Goal: Task Accomplishment & Management: Manage account settings

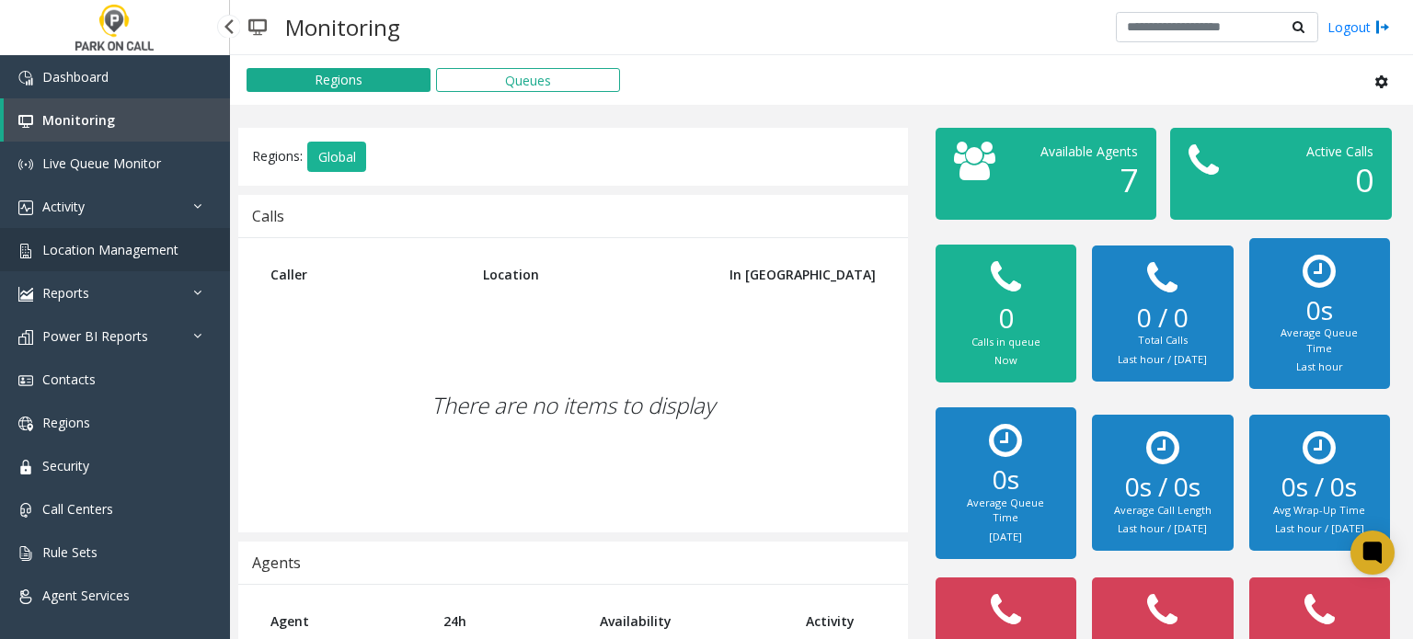
click at [151, 253] on span "Location Management" at bounding box center [110, 249] width 136 height 17
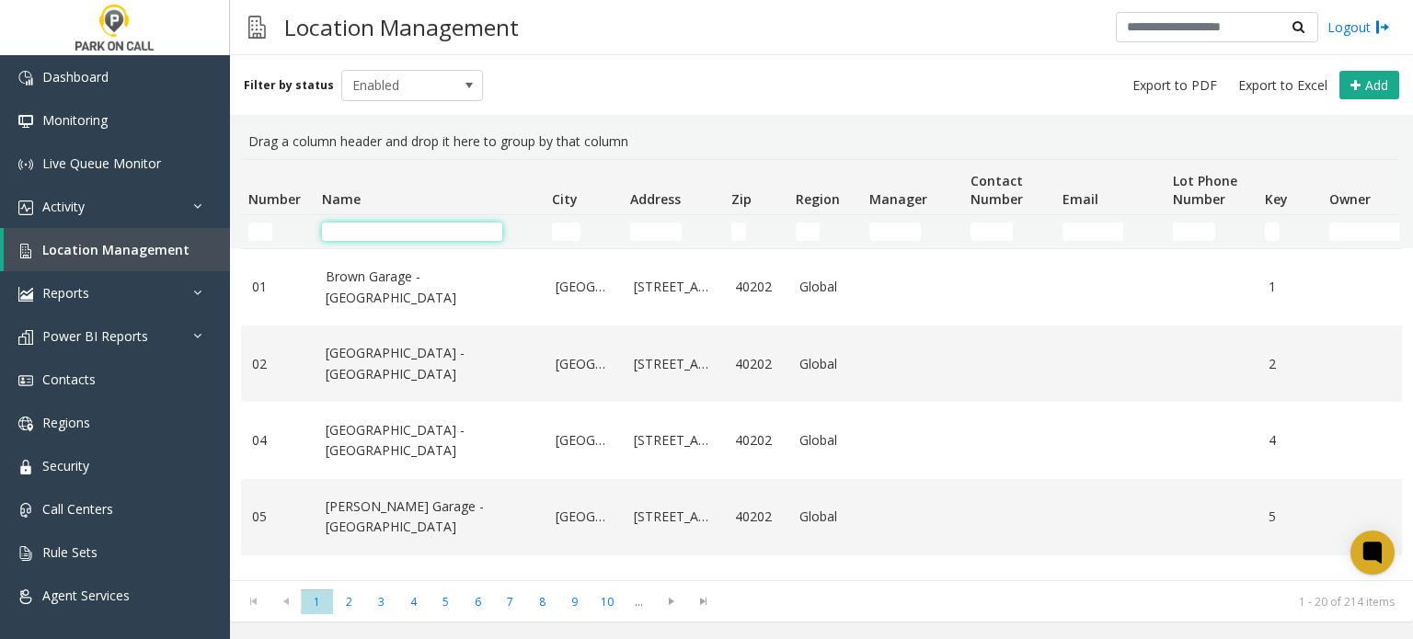
click at [395, 232] on input "Name Filter" at bounding box center [412, 232] width 180 height 18
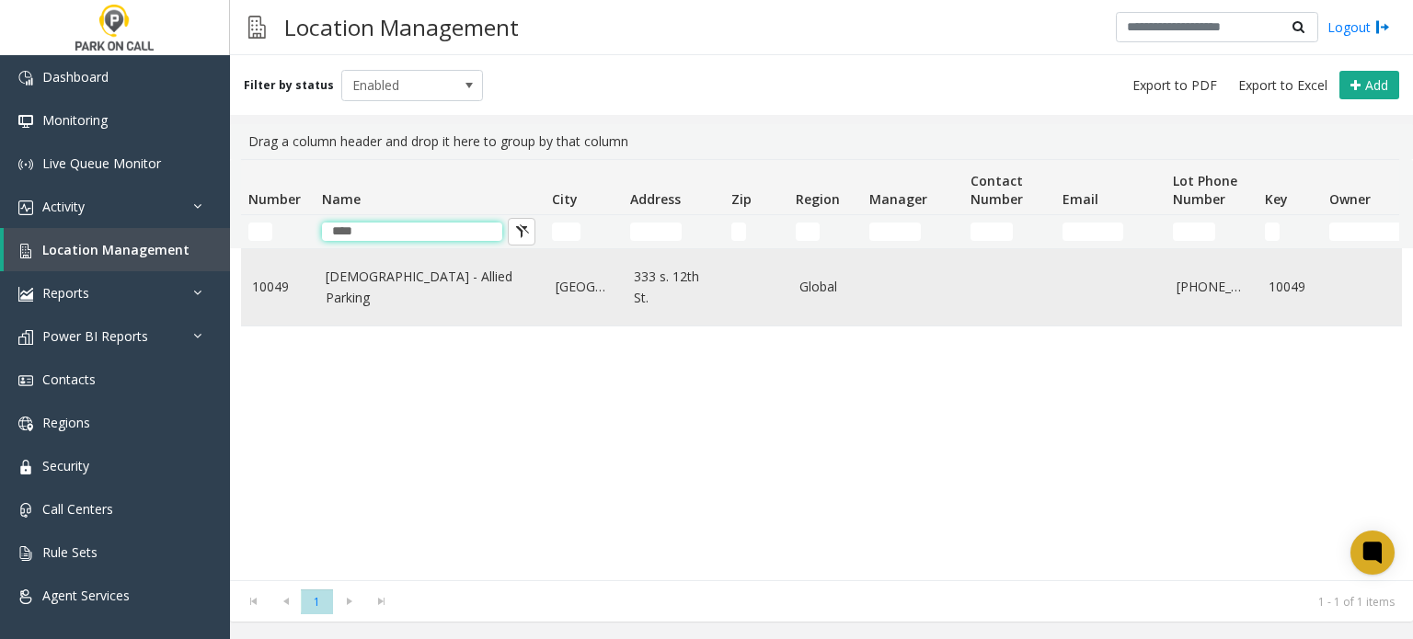
type input "****"
click at [403, 293] on link "[DEMOGRAPHIC_DATA] - Allied Parking" at bounding box center [430, 287] width 208 height 41
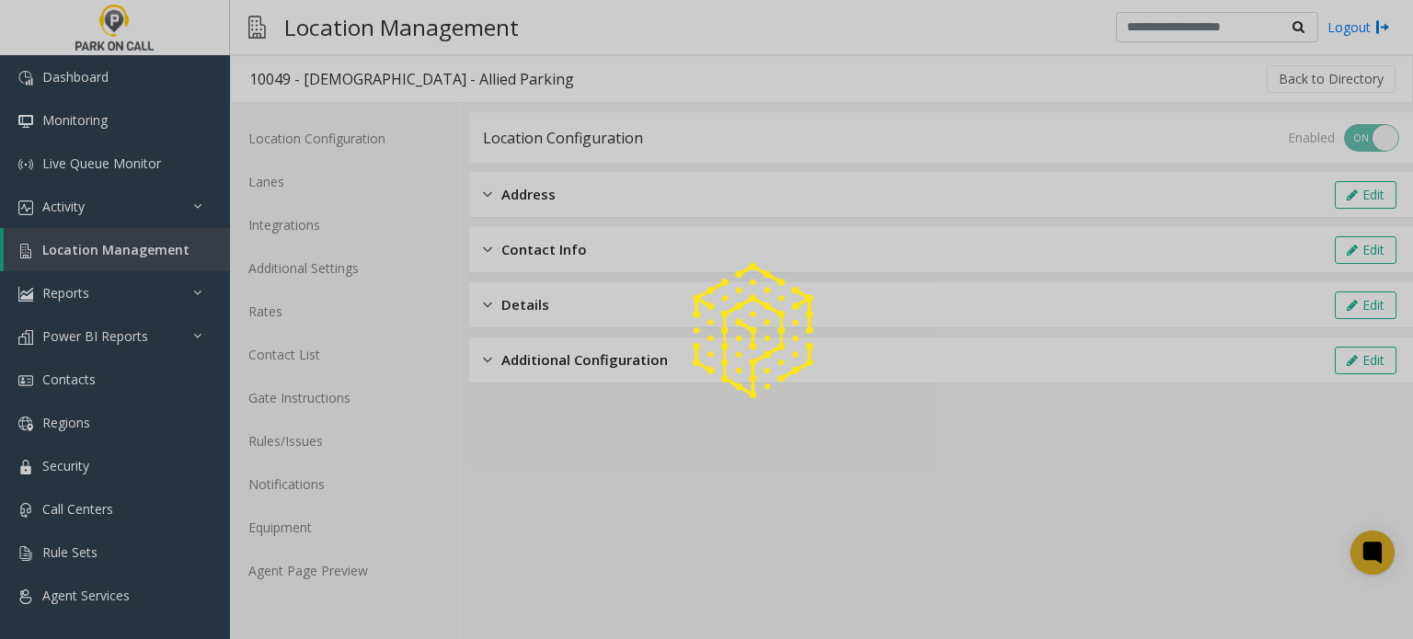
click at [341, 577] on div at bounding box center [706, 319] width 1413 height 639
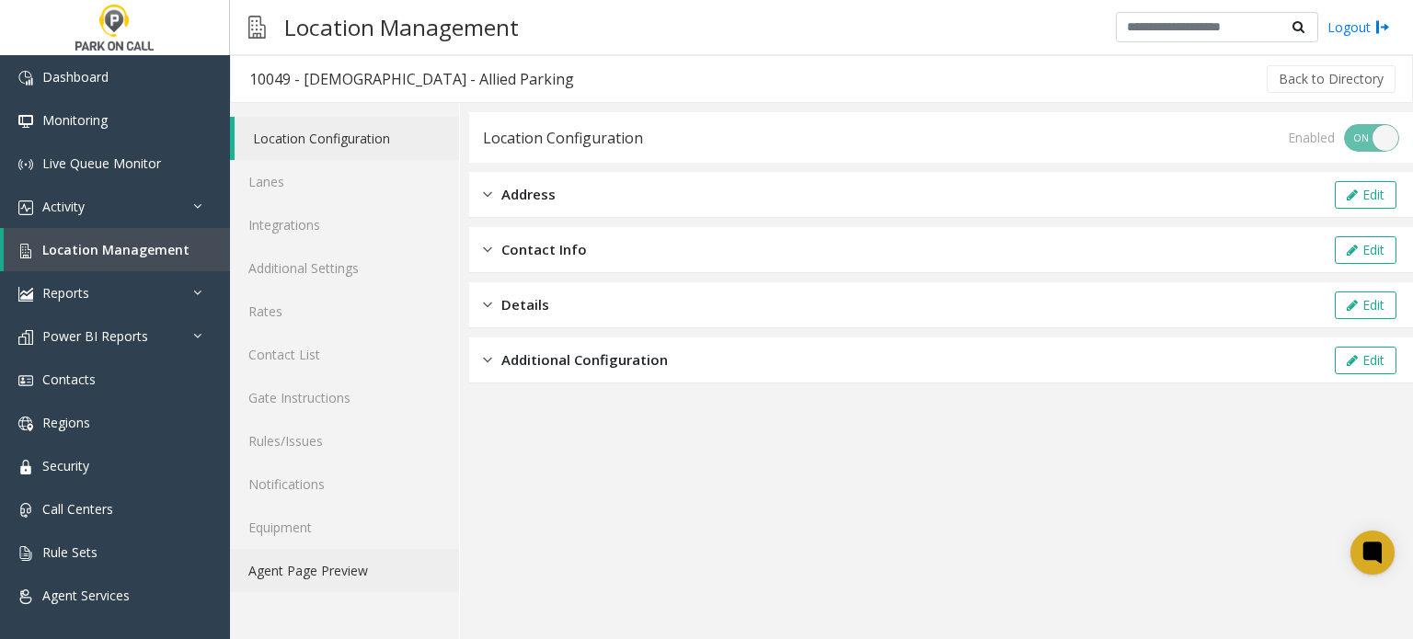
click at [341, 577] on link "Agent Page Preview" at bounding box center [344, 570] width 229 height 43
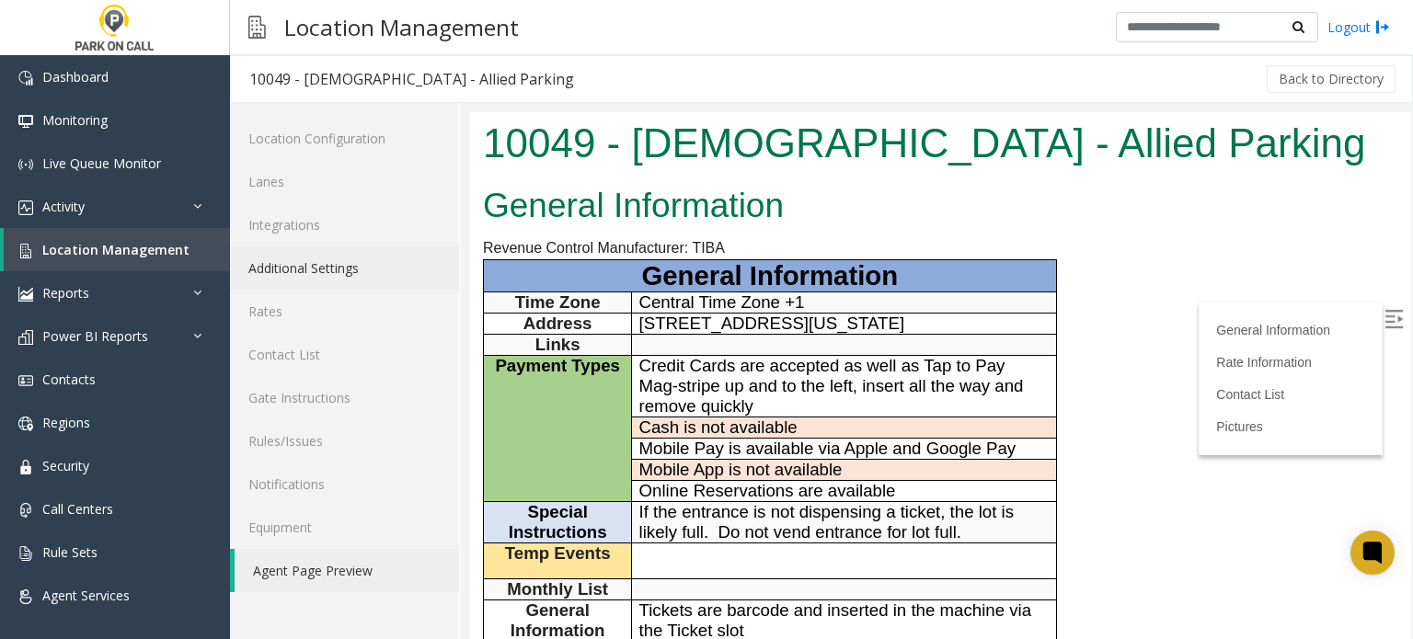
click at [331, 272] on link "Additional Settings" at bounding box center [344, 267] width 229 height 43
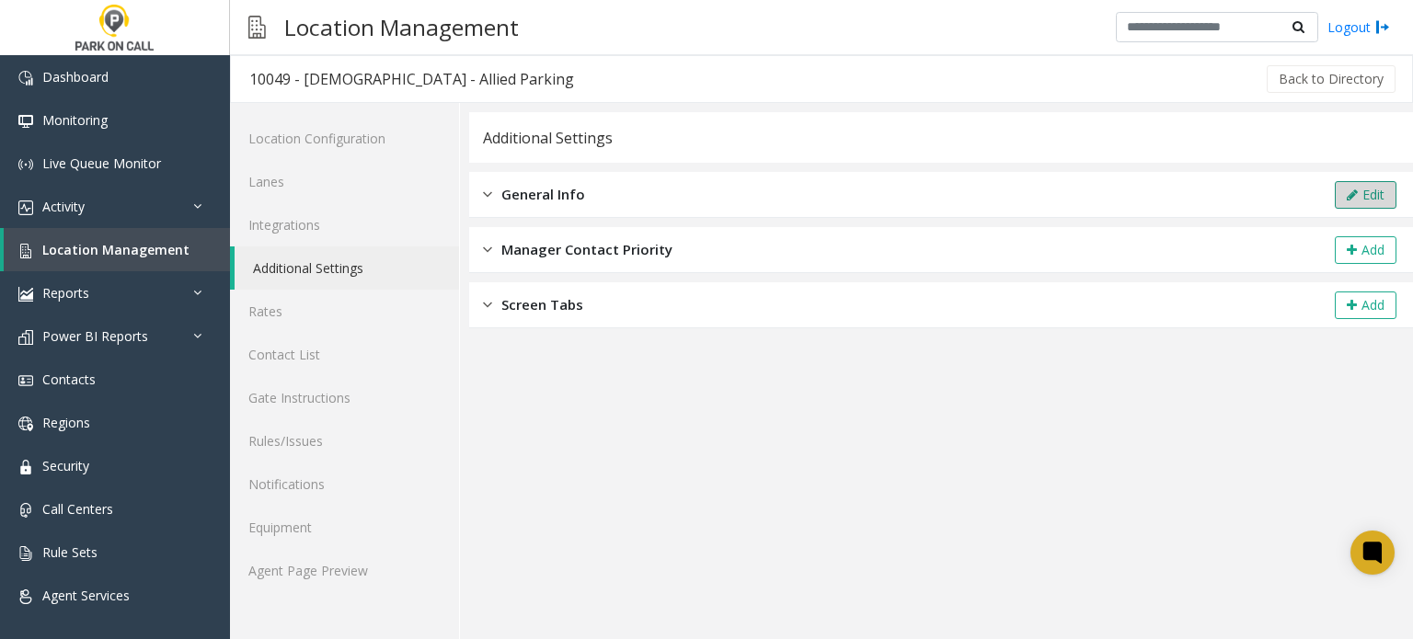
click at [1361, 198] on button "Edit" at bounding box center [1366, 195] width 62 height 28
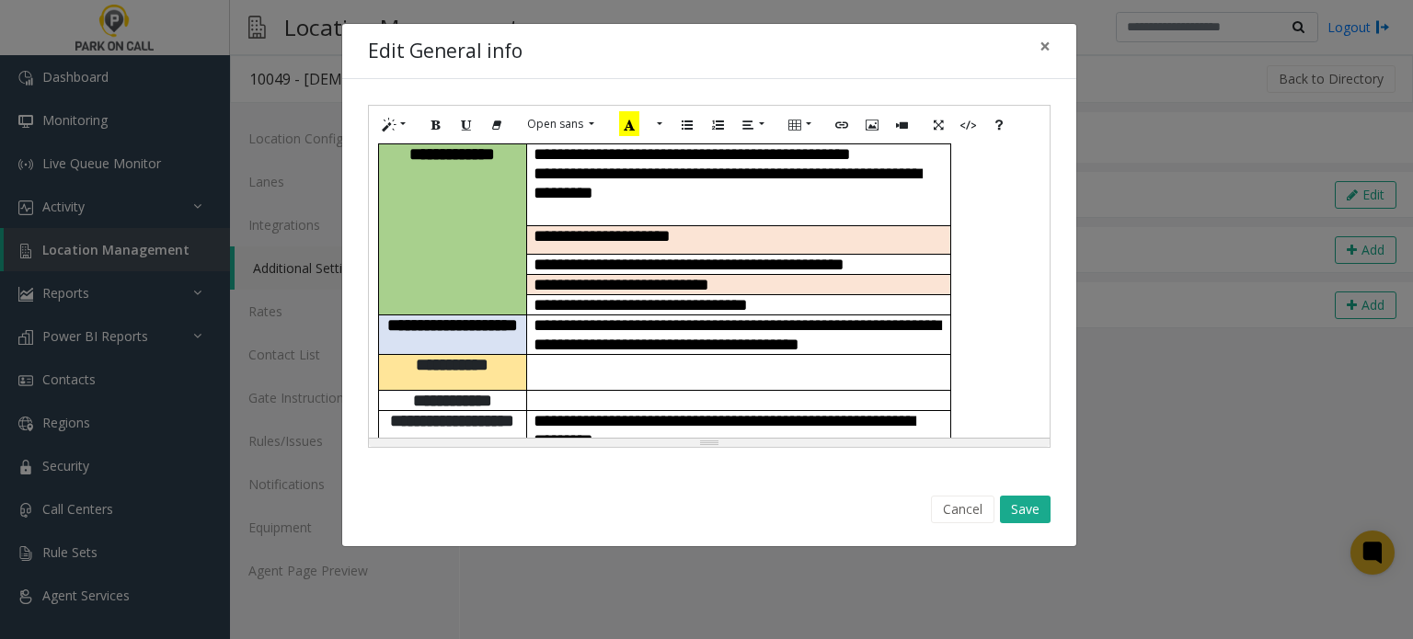
scroll to position [184, 0]
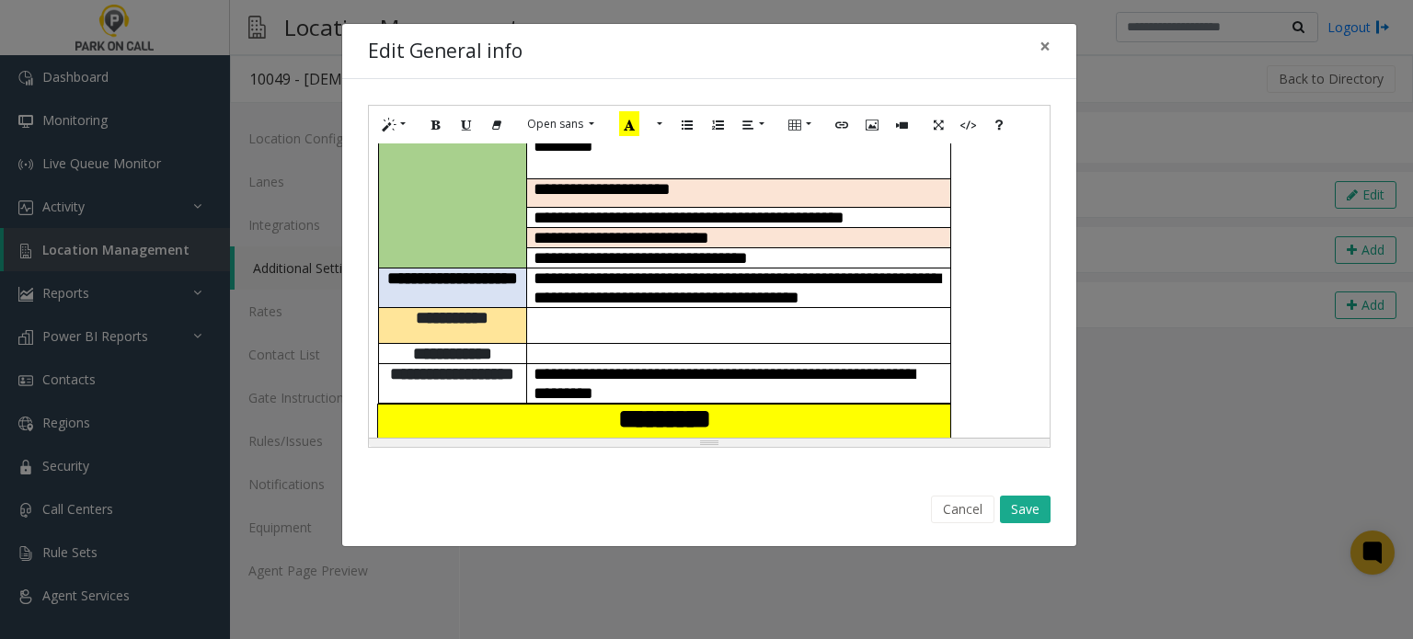
click at [673, 317] on p at bounding box center [738, 317] width 410 height 19
paste div
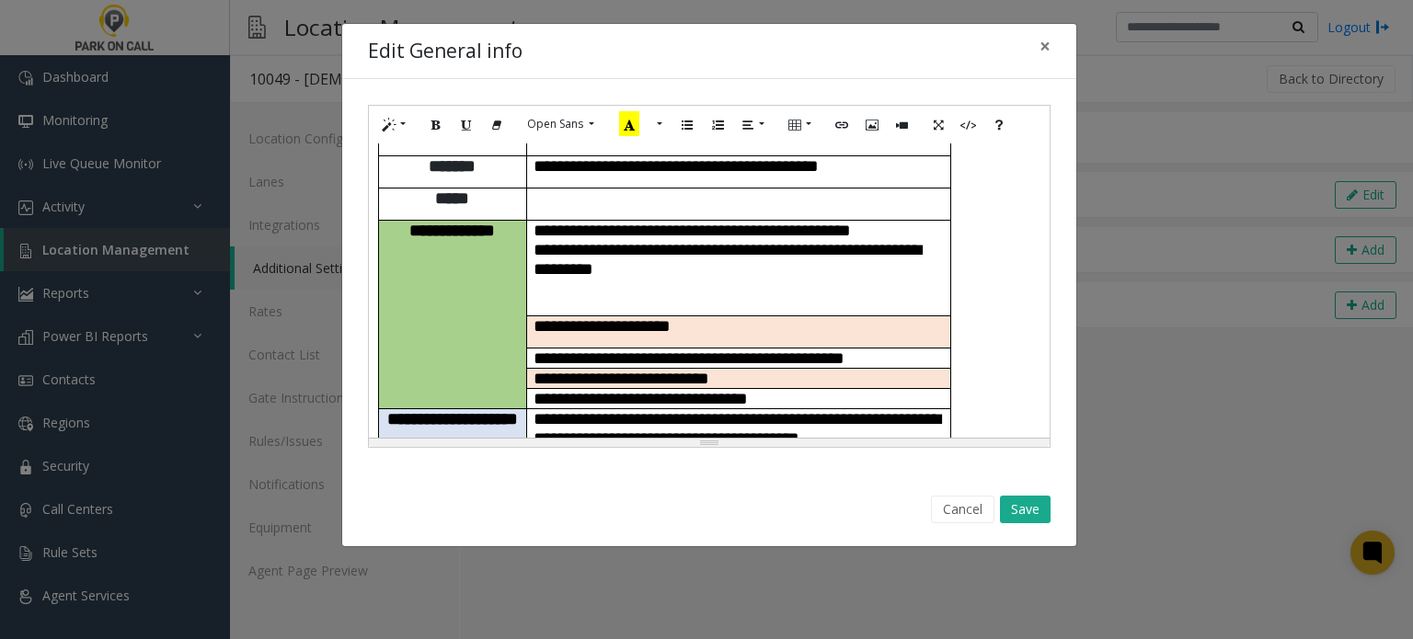
scroll to position [0, 0]
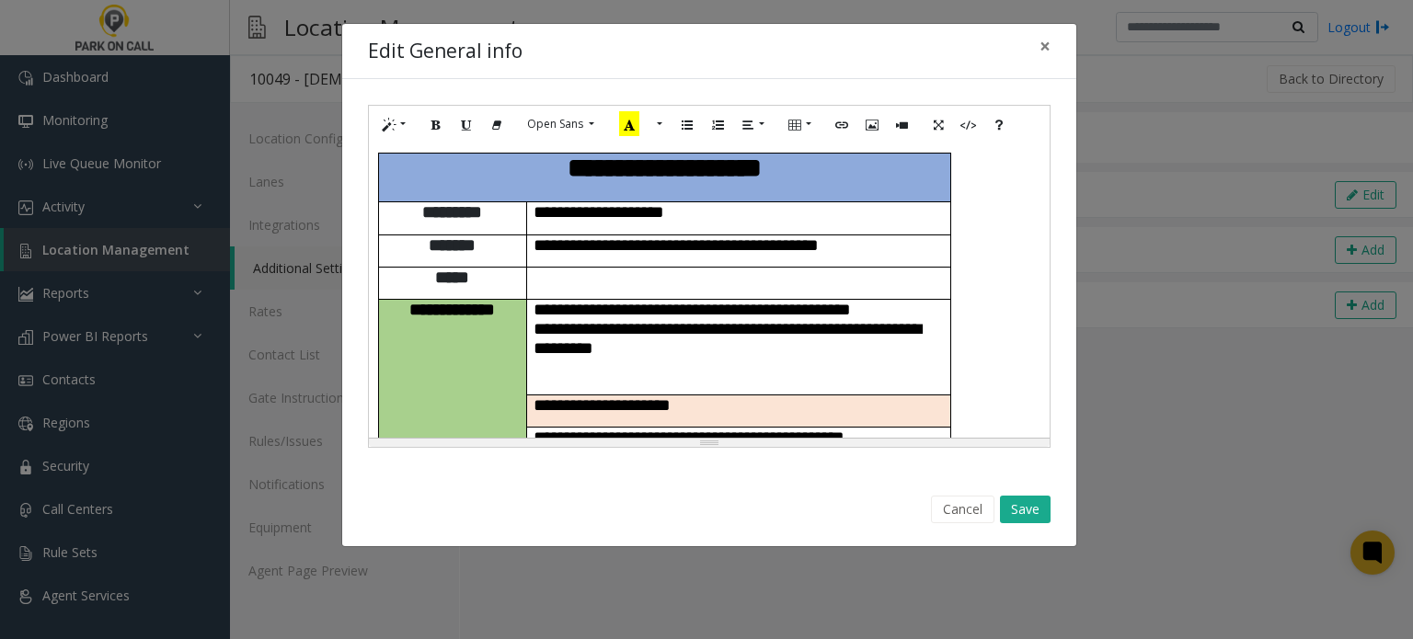
click at [819, 236] on span "**********" at bounding box center [675, 244] width 285 height 17
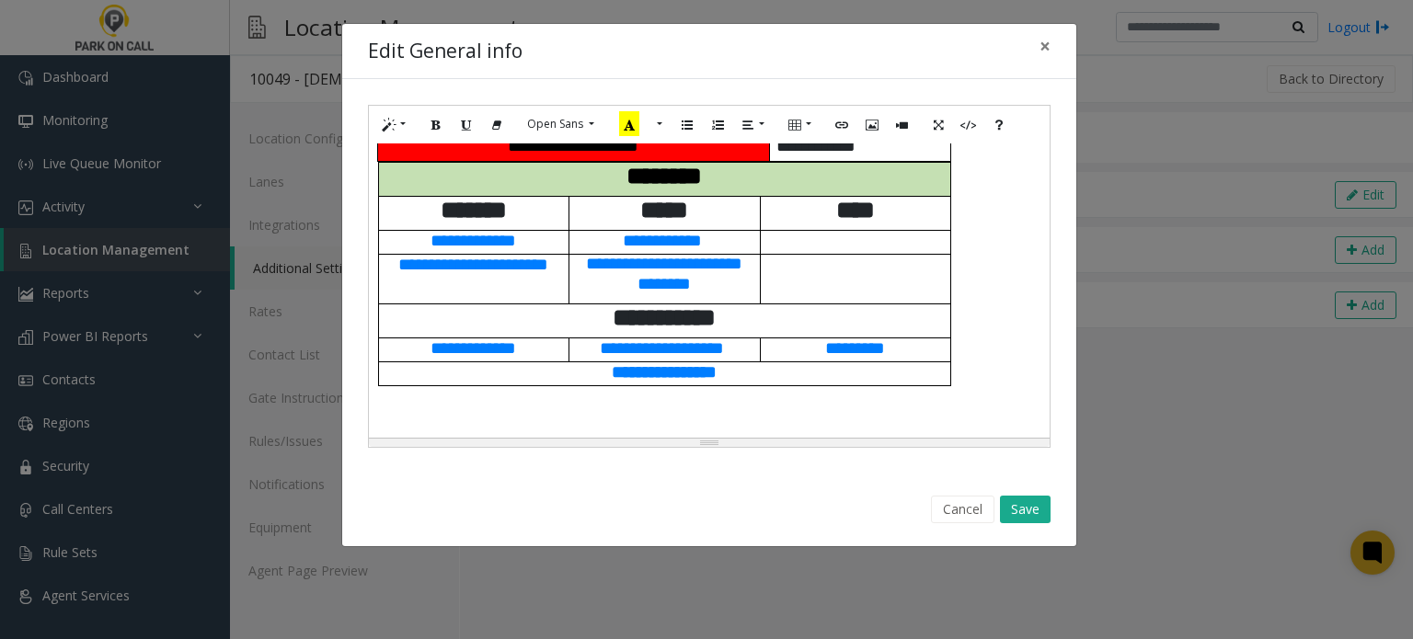
scroll to position [1075, 0]
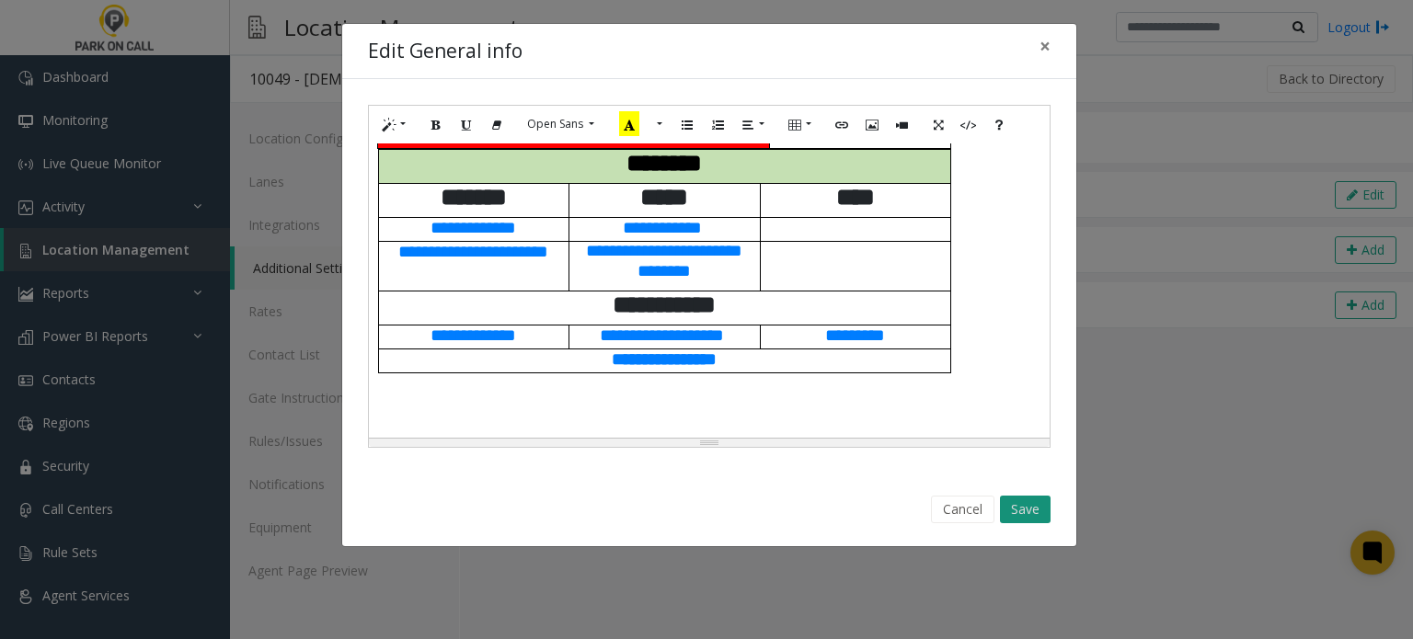
click at [1039, 506] on button "Save" at bounding box center [1025, 510] width 51 height 28
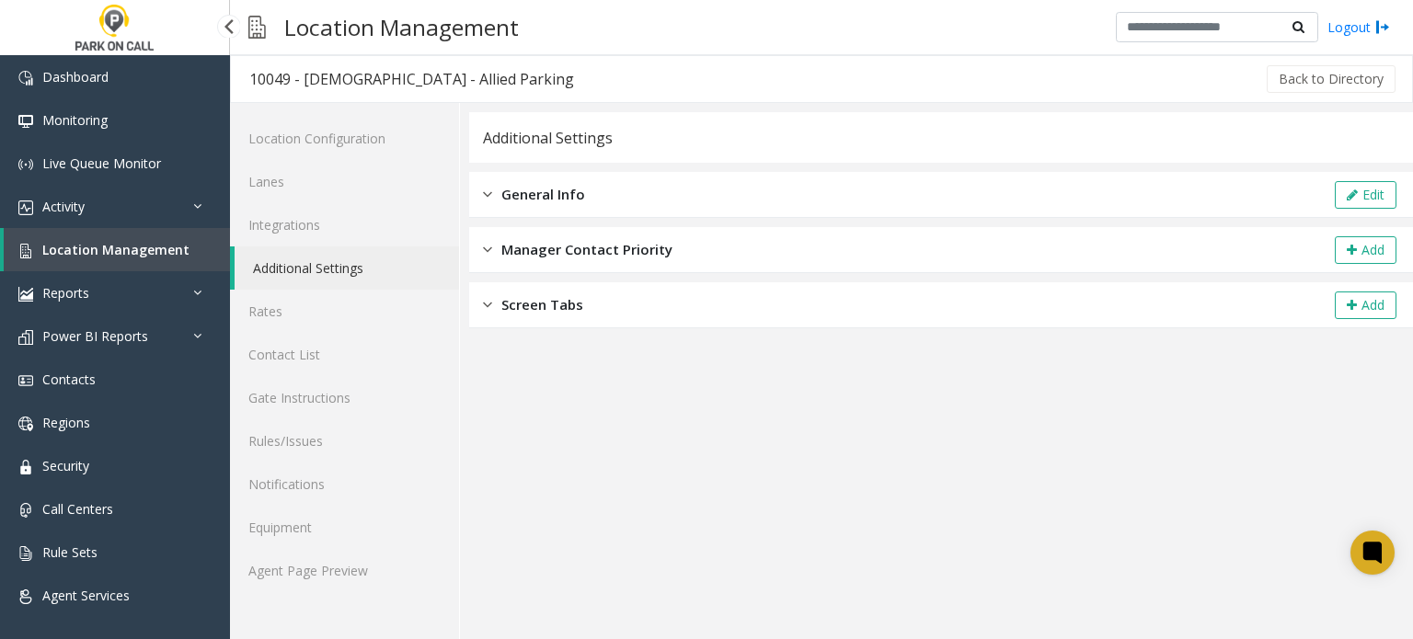
click at [111, 238] on link "Location Management" at bounding box center [117, 249] width 226 height 43
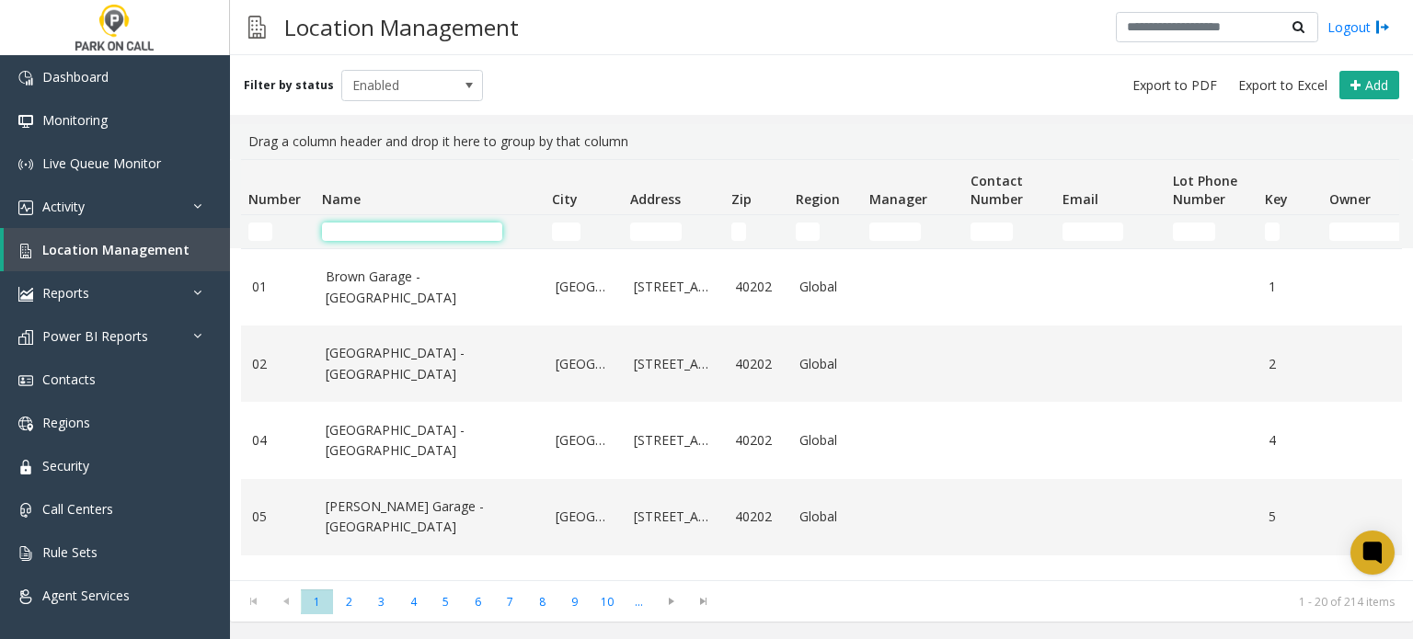
click at [427, 232] on input "Name Filter" at bounding box center [412, 232] width 180 height 18
type input "*"
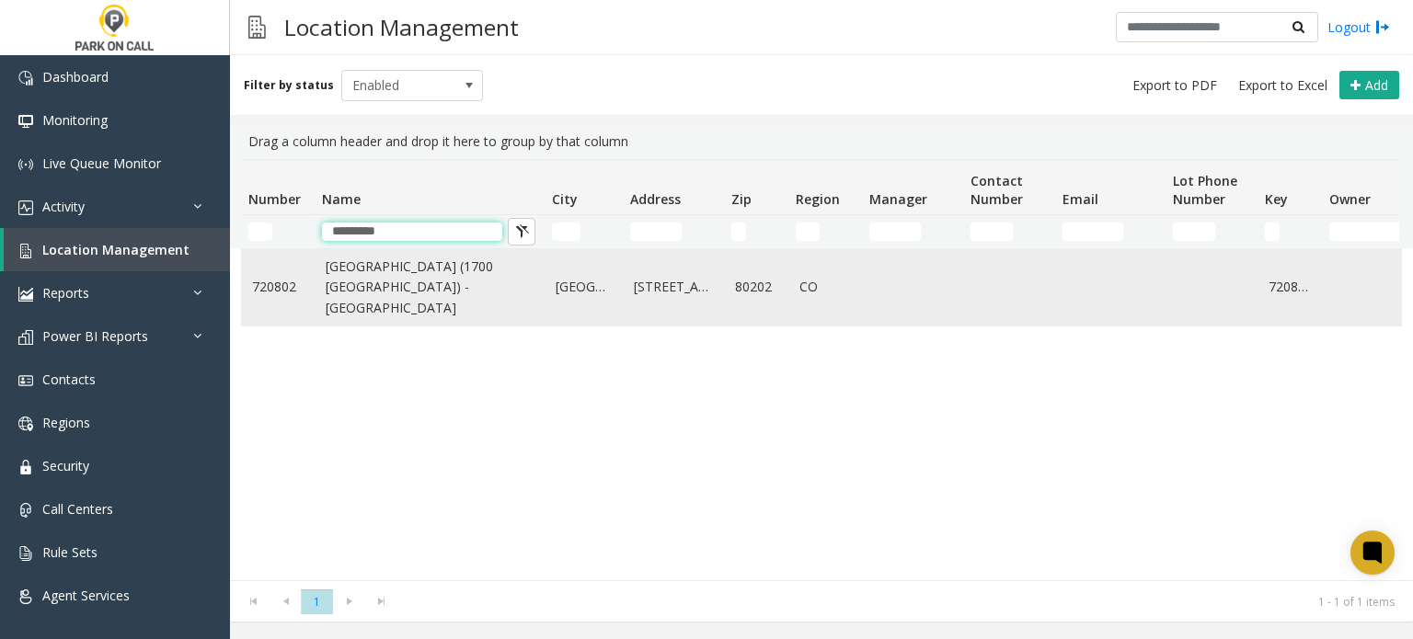
type input "*********"
click at [405, 281] on link "Riverview (1700 Platte) - Parkwell" at bounding box center [430, 288] width 208 height 62
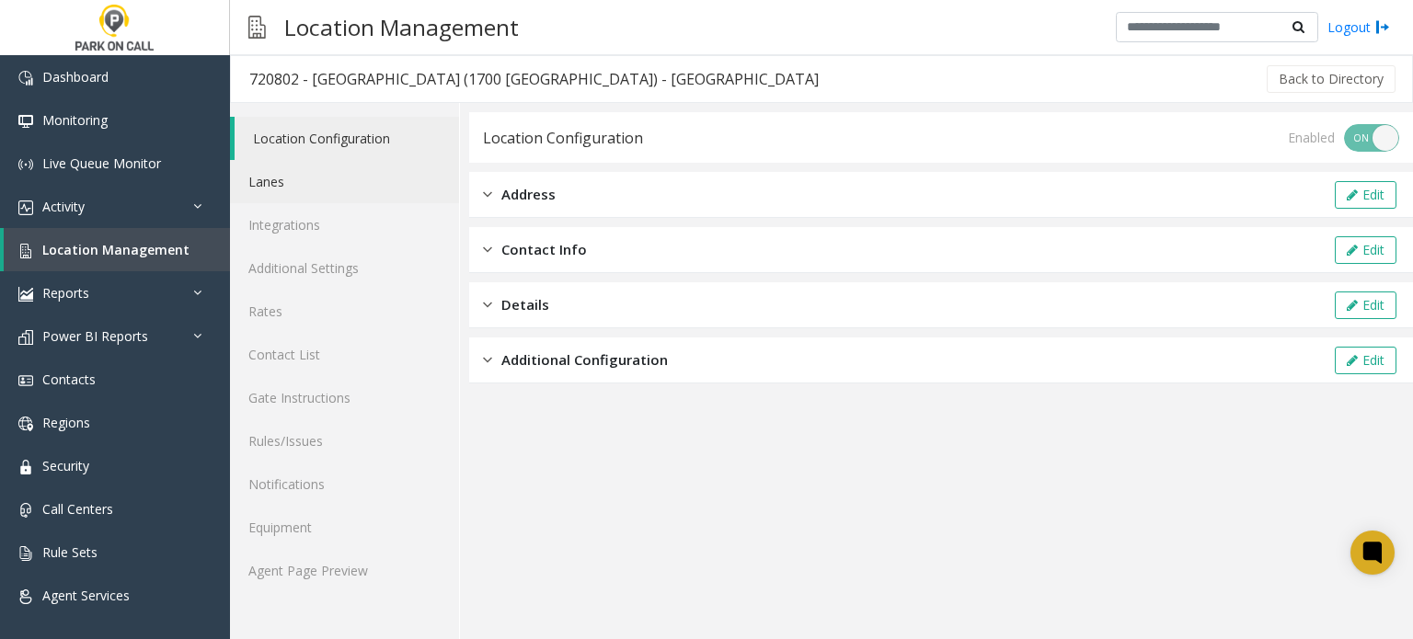
click at [287, 170] on link "Lanes" at bounding box center [344, 181] width 229 height 43
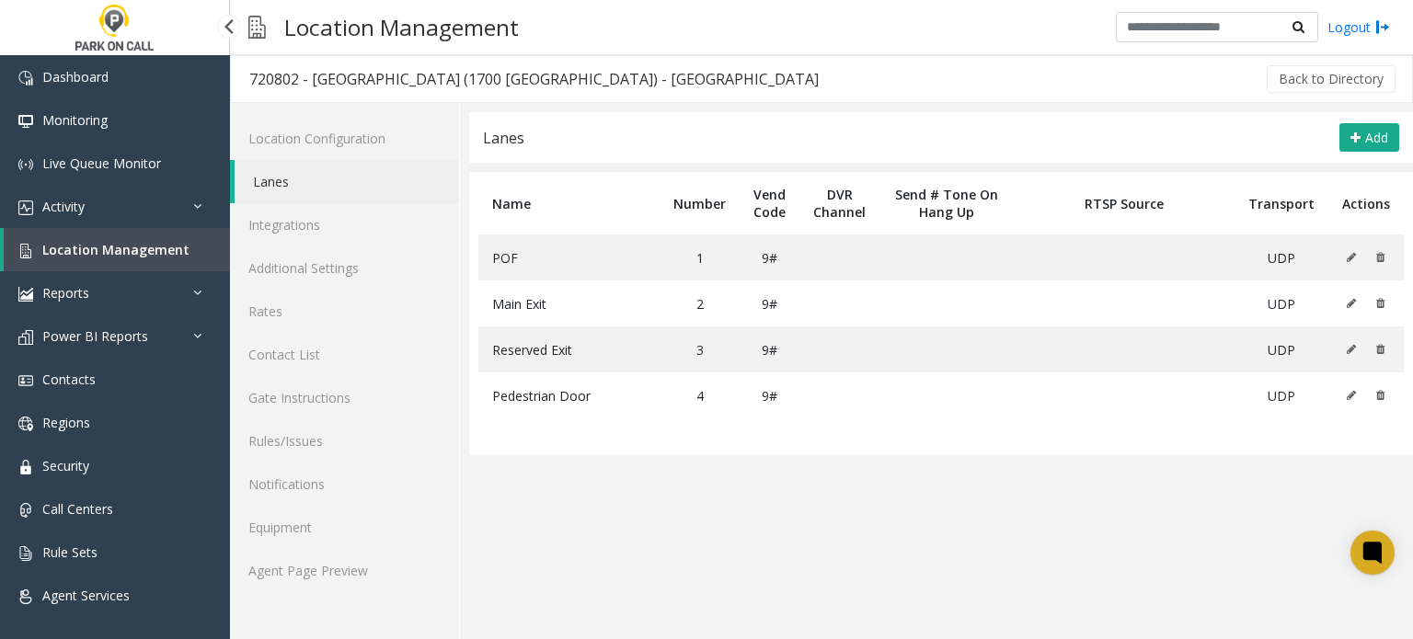
click at [95, 246] on span "Location Management" at bounding box center [115, 249] width 147 height 17
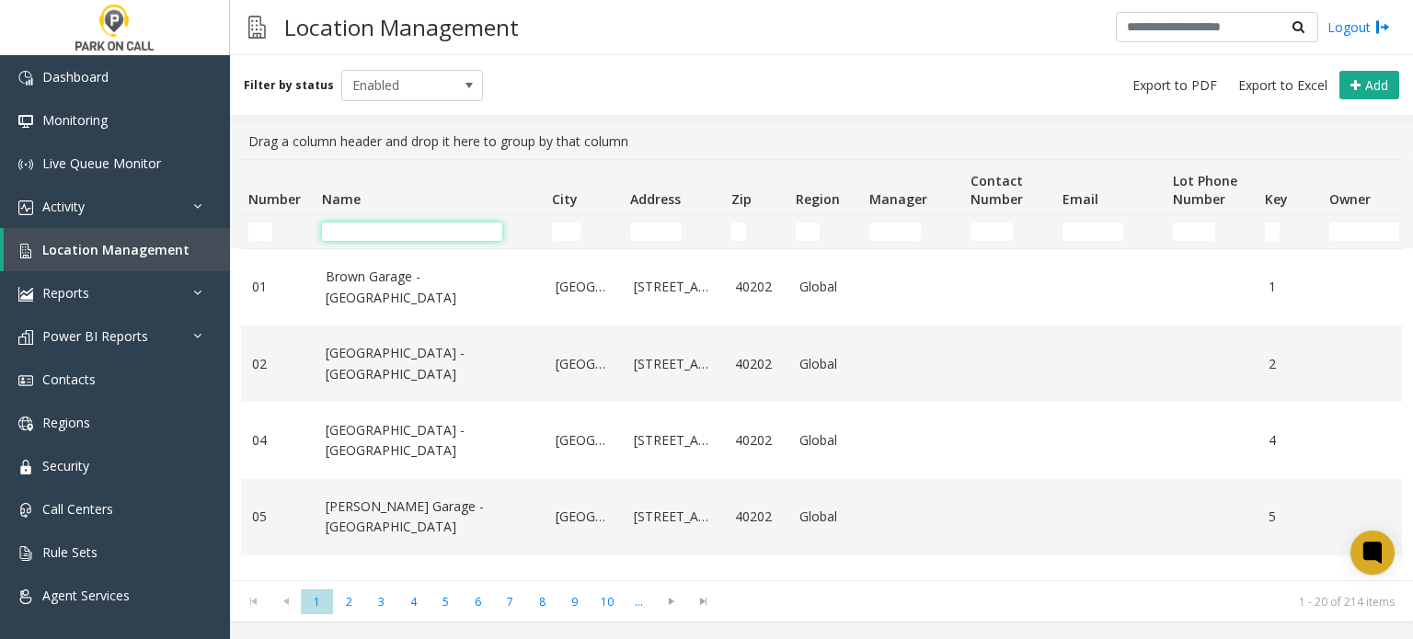
click at [395, 231] on input "Name Filter" at bounding box center [412, 232] width 180 height 18
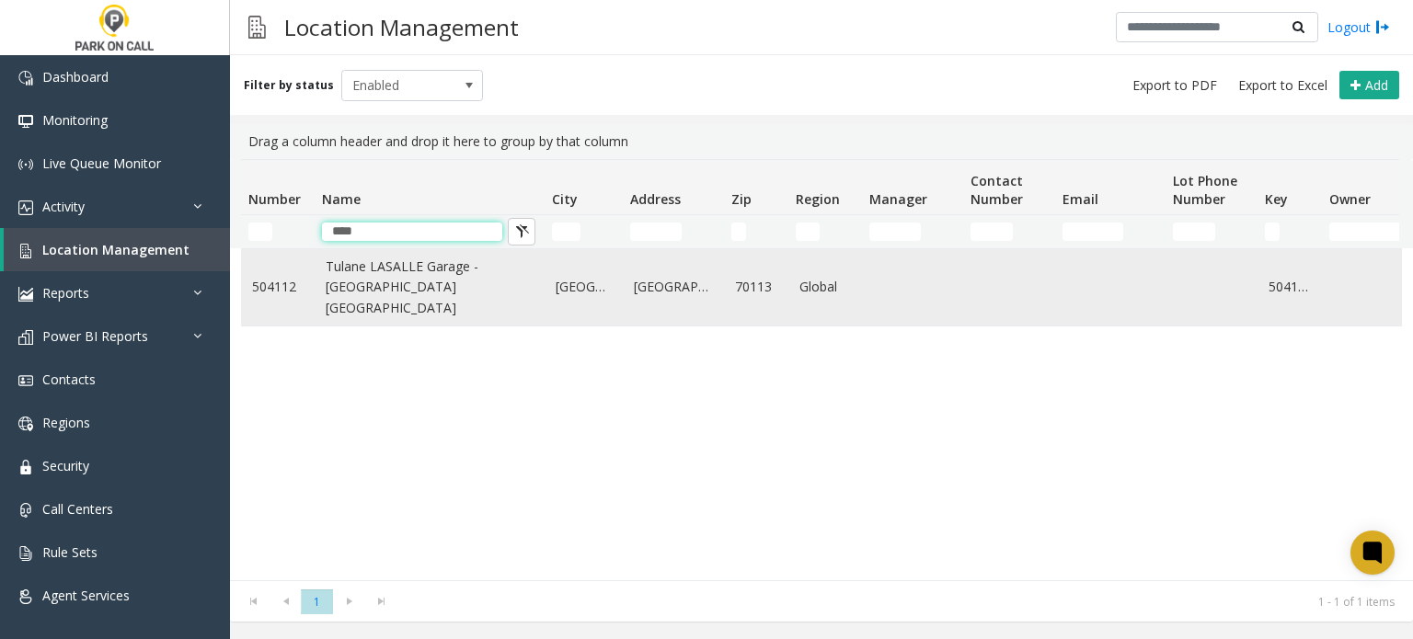
type input "****"
click at [405, 292] on link "Tulane LASALLE Garage - Universal Parking New Orleans" at bounding box center [430, 288] width 208 height 62
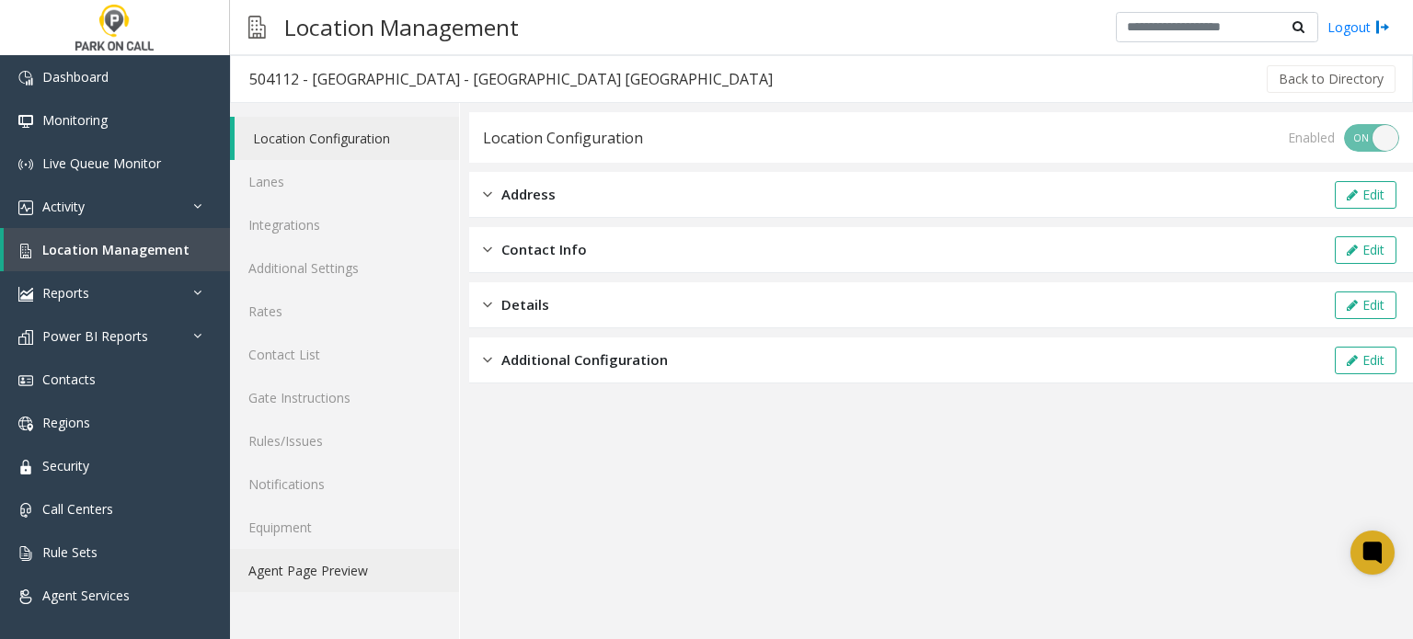
click at [331, 574] on link "Agent Page Preview" at bounding box center [344, 570] width 229 height 43
